Goal: Information Seeking & Learning: Learn about a topic

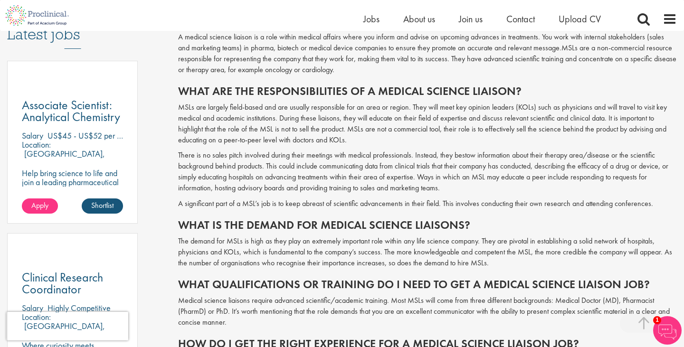
scroll to position [512, 0]
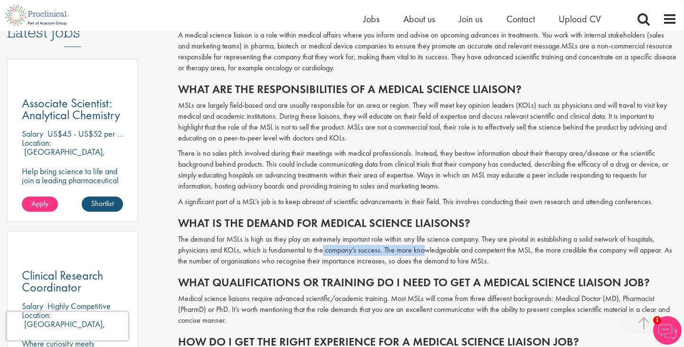
drag, startPoint x: 322, startPoint y: 250, endPoint x: 421, endPoint y: 254, distance: 98.5
click at [421, 254] on p "The demand for MSLs is high as they play an extremely important role within any…" at bounding box center [427, 250] width 499 height 33
click at [436, 250] on p "The demand for MSLs is high as they play an extremely important role within any…" at bounding box center [427, 250] width 499 height 33
drag, startPoint x: 472, startPoint y: 250, endPoint x: 498, endPoint y: 259, distance: 27.1
click at [498, 259] on p "The demand for MSLs is high as they play an extremely important role within any…" at bounding box center [427, 250] width 499 height 33
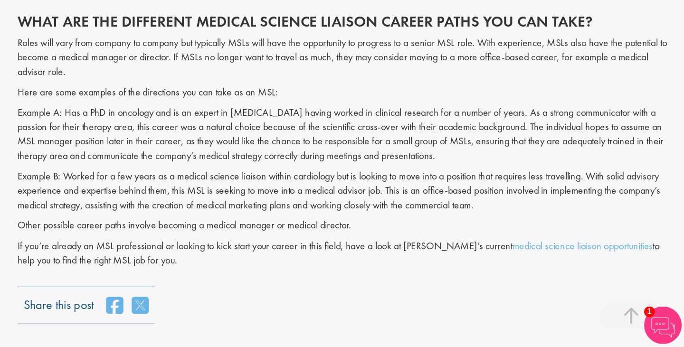
scroll to position [957, 0]
drag, startPoint x: 394, startPoint y: 228, endPoint x: 452, endPoint y: 229, distance: 58.0
click at [452, 229] on p "Example B: Worked for a few years as a medical science liaison within cardiolog…" at bounding box center [427, 228] width 499 height 33
copy p "medical advisor job"
click at [313, 258] on p "Other possible career paths involve becoming a medical manager or medical direc…" at bounding box center [427, 255] width 499 height 11
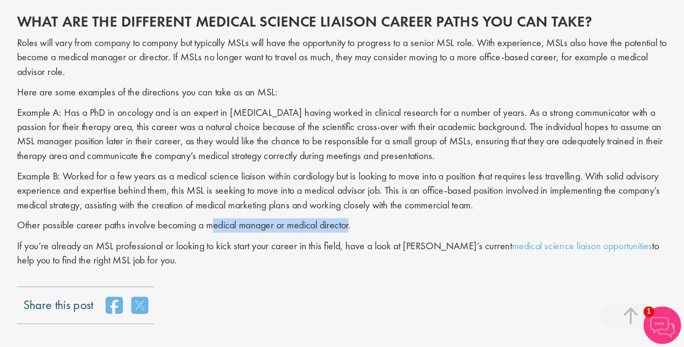
drag, startPoint x: 321, startPoint y: 255, endPoint x: 428, endPoint y: 254, distance: 106.9
click at [428, 255] on p "Other possible career paths involve becoming a medical manager or medical direc…" at bounding box center [427, 255] width 499 height 11
click at [394, 253] on p "Other possible career paths involve becoming a medical manager or medical direc…" at bounding box center [427, 255] width 499 height 11
drag, startPoint x: 321, startPoint y: 255, endPoint x: 484, endPoint y: 255, distance: 163.0
click at [484, 255] on p "Other possible career paths involve becoming a medical manager or medical direc…" at bounding box center [427, 255] width 499 height 11
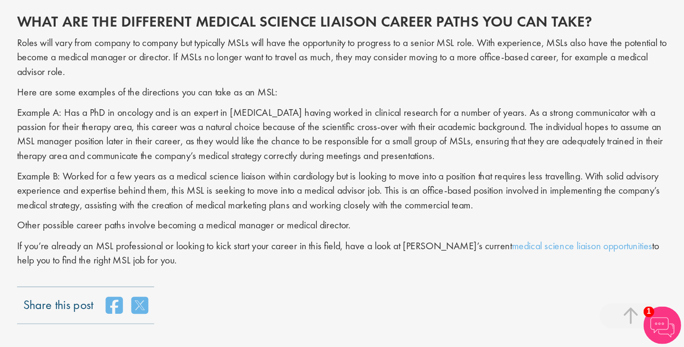
copy p "medical manager or medical director."
